Goal: Information Seeking & Learning: Understand process/instructions

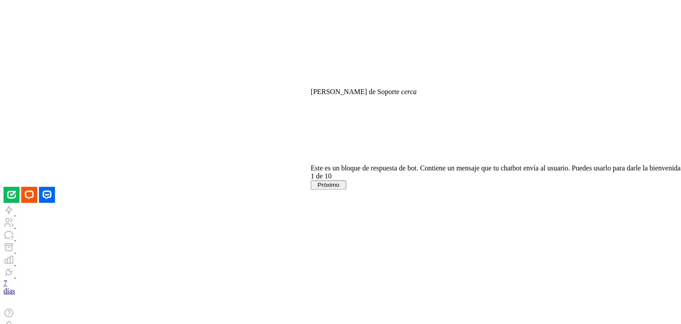
click at [339, 188] on font "Próximo" at bounding box center [329, 184] width 22 height 7
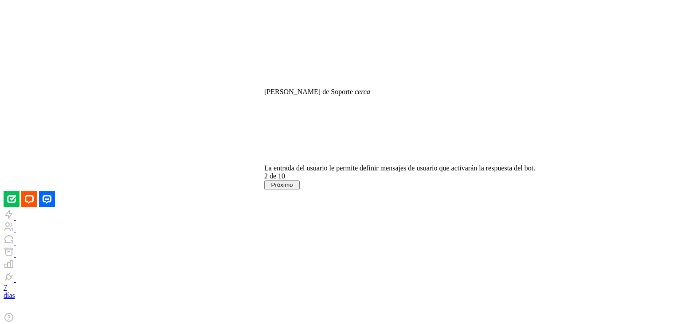
click at [293, 188] on font "Próximo" at bounding box center [282, 184] width 22 height 7
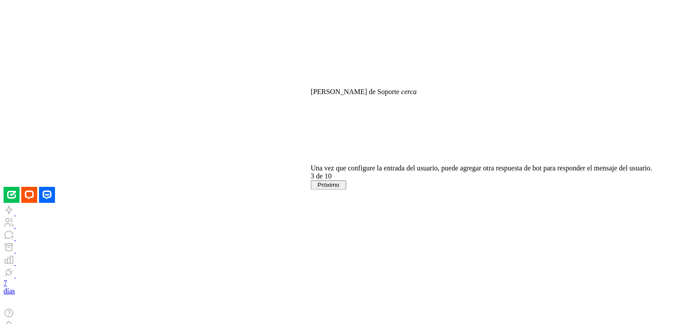
click at [346, 189] on button "Próximo" at bounding box center [328, 184] width 35 height 9
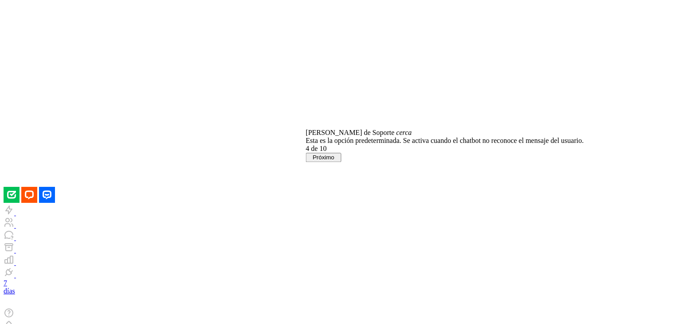
click at [334, 161] on font "Próximo" at bounding box center [324, 157] width 22 height 7
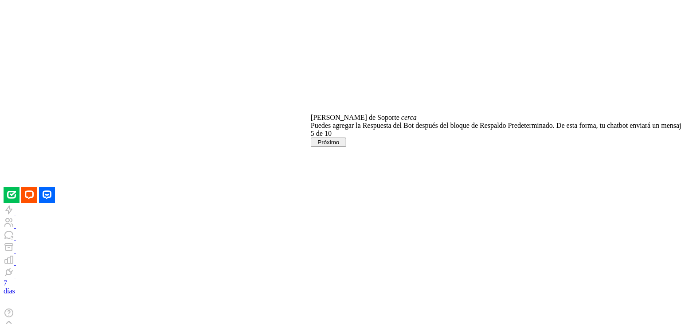
click at [346, 147] on button "Próximo" at bounding box center [328, 141] width 35 height 9
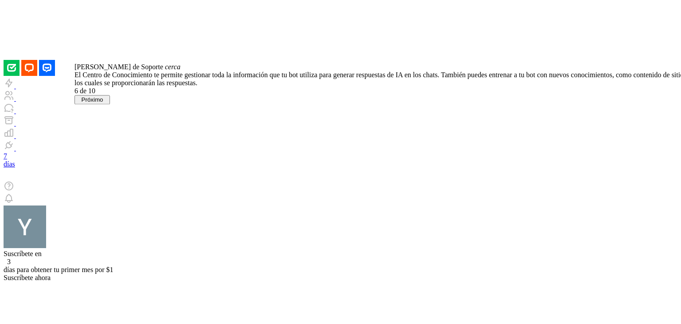
click at [103, 103] on font "Próximo" at bounding box center [93, 99] width 22 height 7
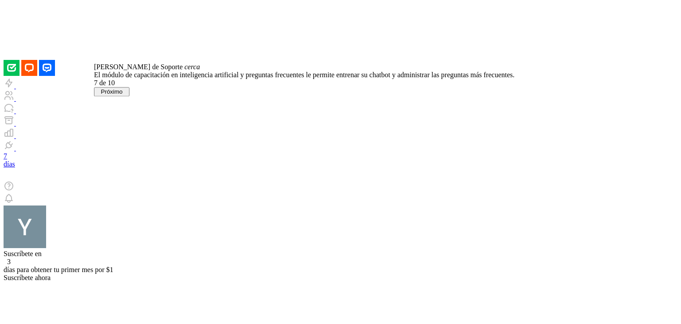
click at [123, 95] on font "Próximo" at bounding box center [112, 91] width 22 height 7
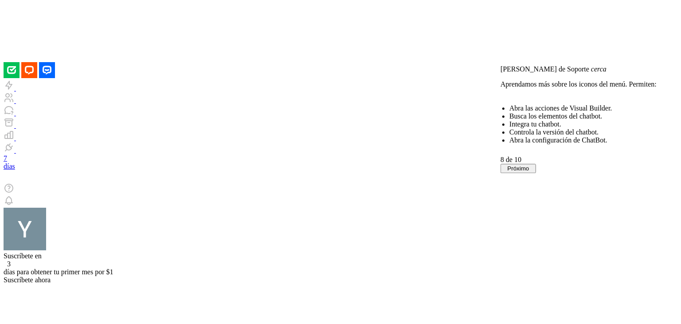
click at [529, 172] on font "Próximo" at bounding box center [518, 168] width 22 height 7
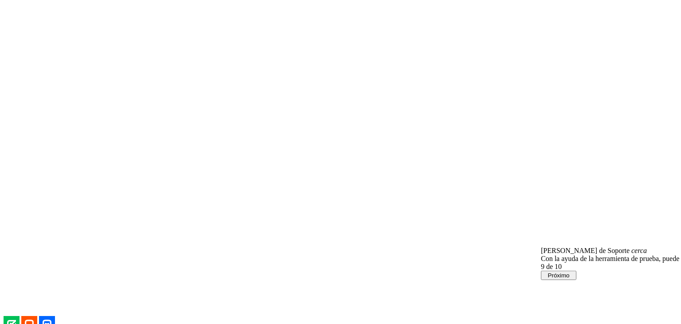
click at [570, 272] on font "Próximo" at bounding box center [559, 275] width 22 height 7
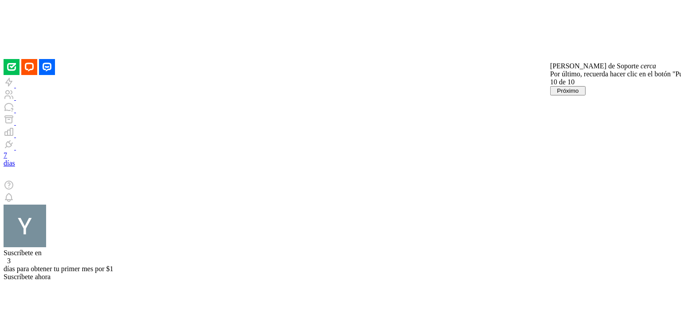
click at [579, 94] on font "Próximo" at bounding box center [568, 90] width 22 height 7
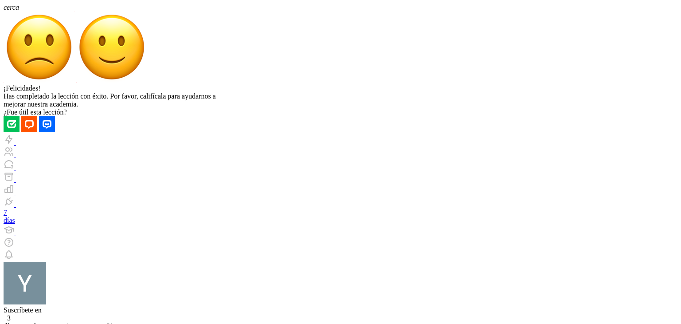
click at [75, 82] on img at bounding box center [39, 47] width 71 height 71
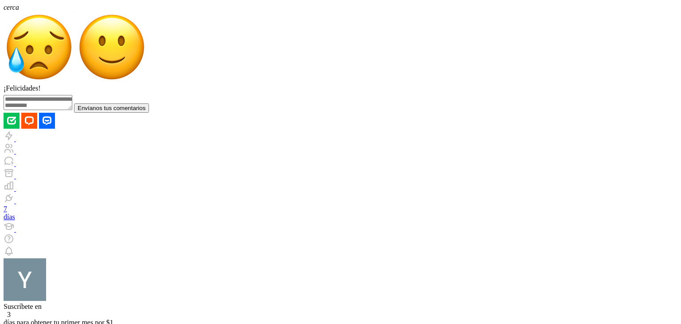
click at [145, 111] on font "Envíanos tus comentarios" at bounding box center [112, 108] width 68 height 7
click at [72, 110] on textarea at bounding box center [38, 102] width 69 height 15
click at [145, 111] on font "Envíanos tus comentarios" at bounding box center [112, 108] width 68 height 7
click at [72, 110] on textarea "*******" at bounding box center [38, 102] width 69 height 15
type textarea "**********"
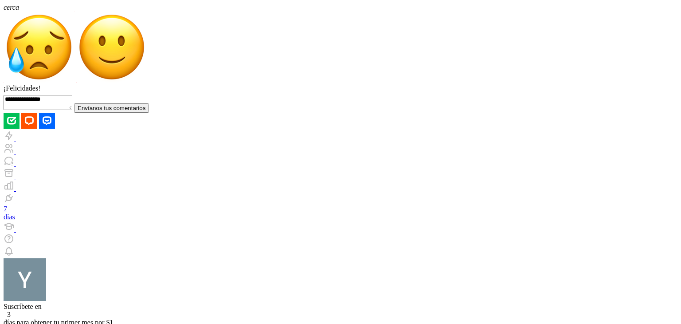
click at [145, 111] on font "Envíanos tus comentarios" at bounding box center [112, 108] width 68 height 7
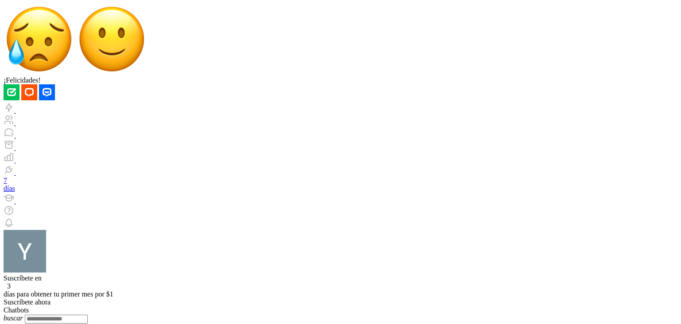
click at [144, 84] on div "¡Felicidades!" at bounding box center [341, 44] width 674 height 81
click at [149, 323] on div "Agregar chatbot" at bounding box center [341, 327] width 674 height 8
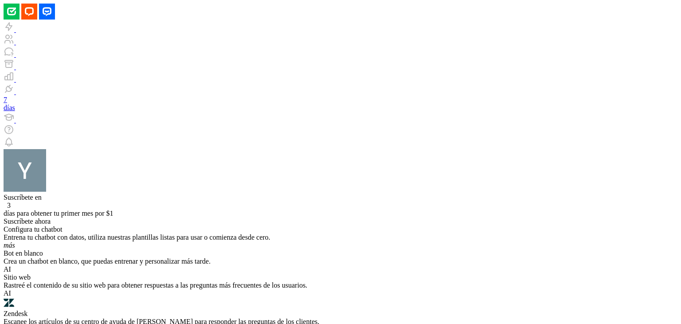
scroll to position [44, 0]
